Goal: Task Accomplishment & Management: Manage account settings

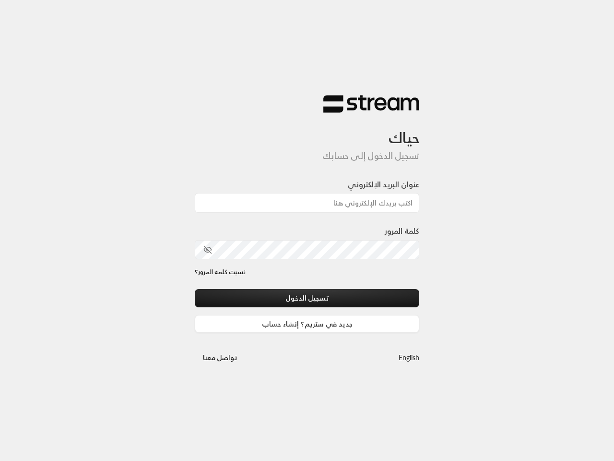
click at [307, 230] on div "كلمة المرور" at bounding box center [307, 242] width 225 height 34
click at [208, 250] on icon "toggle password visibility" at bounding box center [207, 249] width 7 height 7
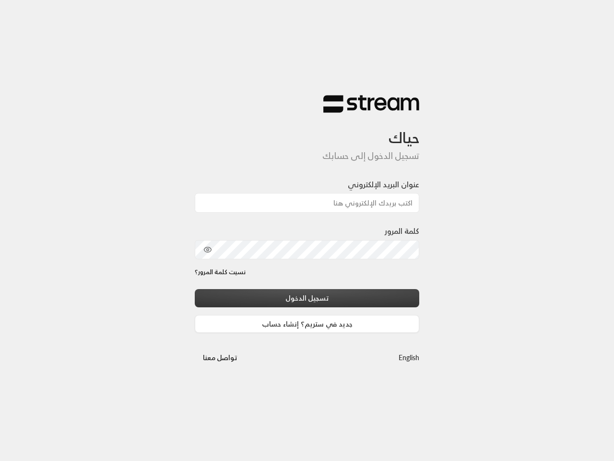
click at [307, 297] on button "تسجيل الدخول" at bounding box center [307, 298] width 225 height 18
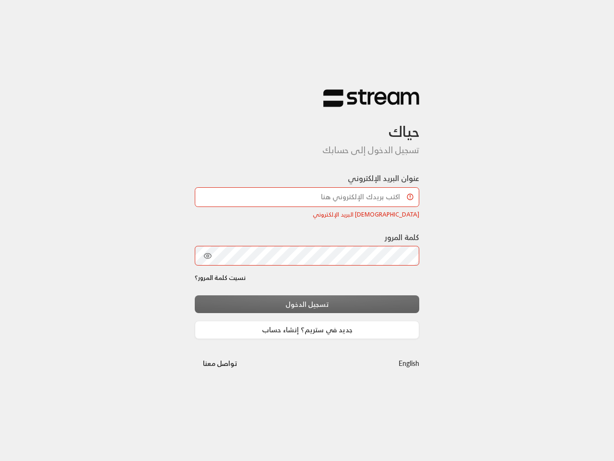
click at [409, 357] on link "English" at bounding box center [409, 363] width 21 height 18
